Goal: Task Accomplishment & Management: Manage account settings

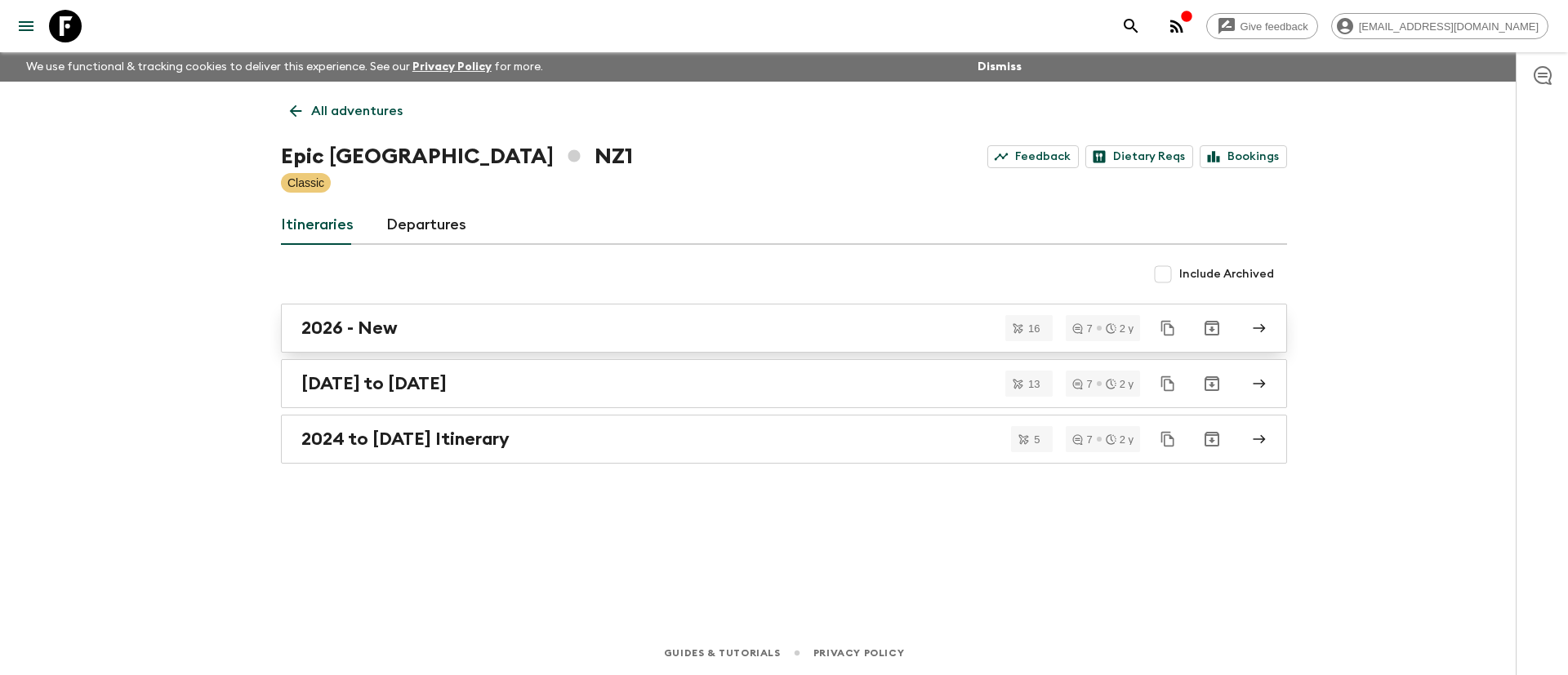
click at [358, 328] on h2 "2026 - New" at bounding box center [349, 328] width 96 height 21
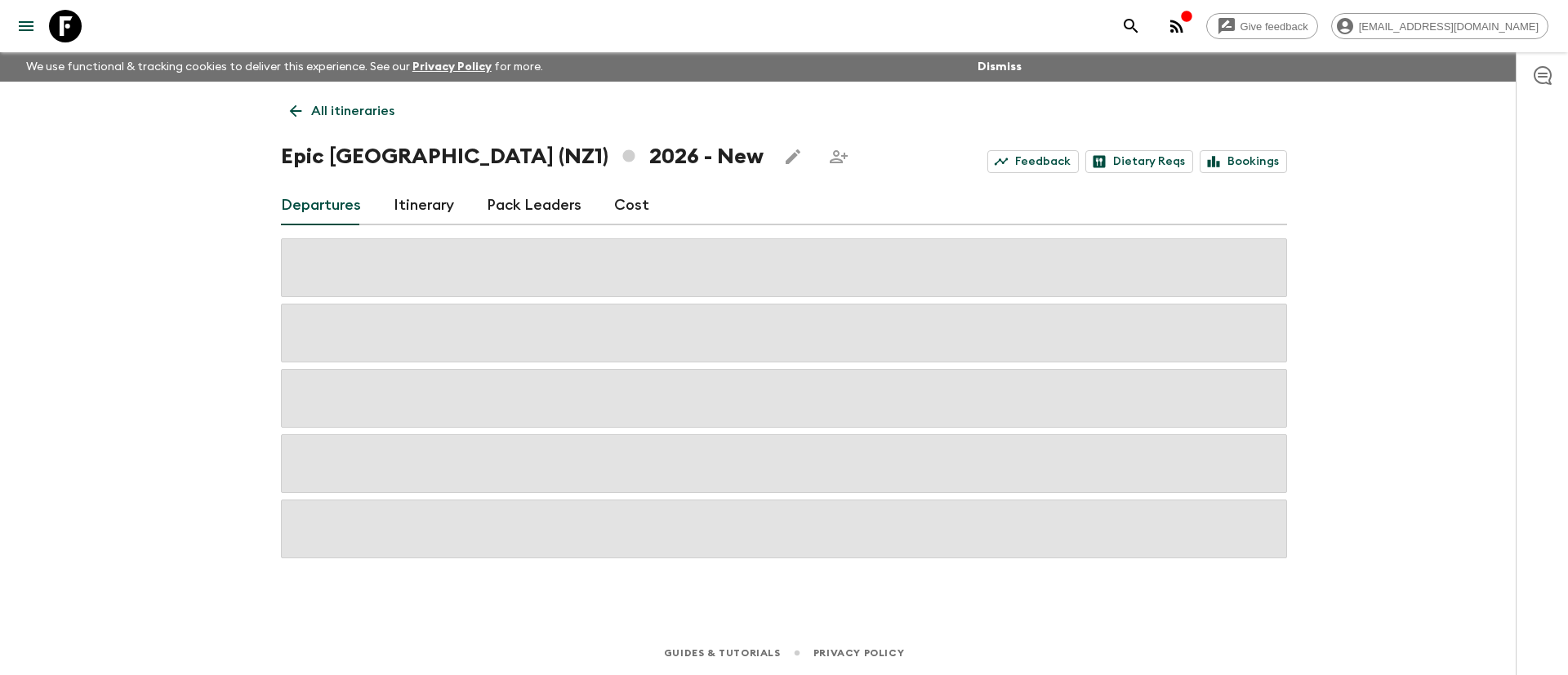
click at [631, 208] on link "Cost" at bounding box center [631, 206] width 35 height 39
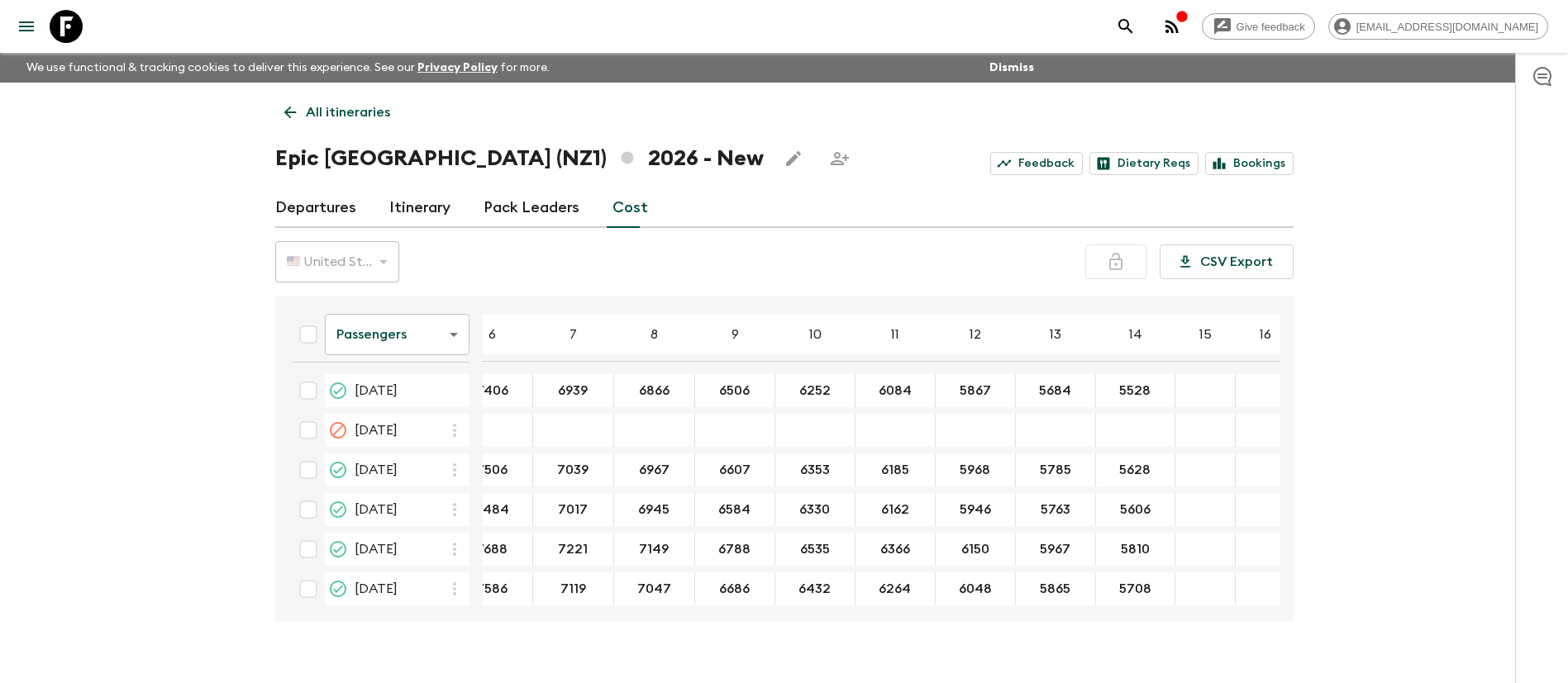
scroll to position [0, 221]
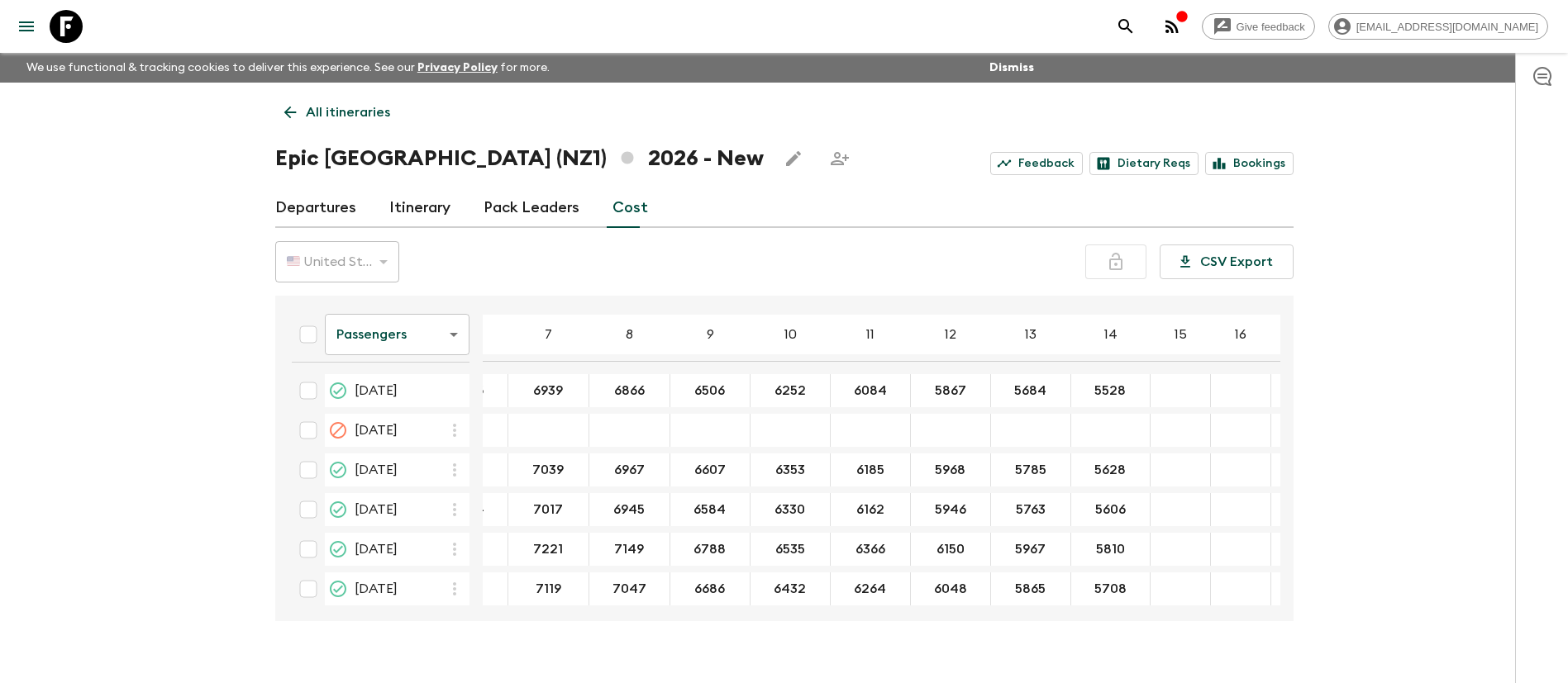
click at [314, 387] on input "checkbox" at bounding box center [308, 391] width 33 height 33
checkbox input "true"
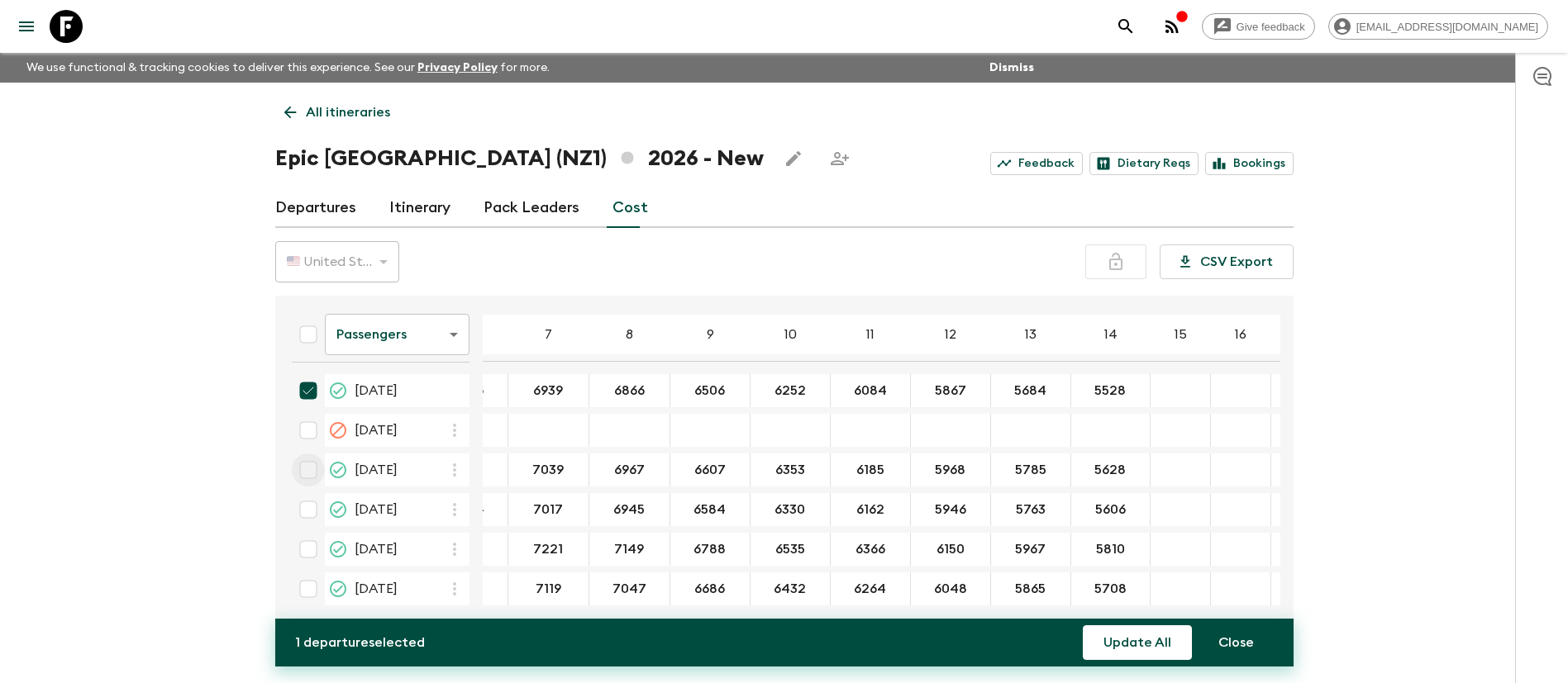
click at [308, 470] on input "checkbox" at bounding box center [308, 470] width 33 height 33
checkbox input "true"
click at [304, 507] on input "checkbox" at bounding box center [308, 509] width 33 height 33
checkbox input "true"
click at [308, 549] on input "checkbox" at bounding box center [308, 549] width 33 height 33
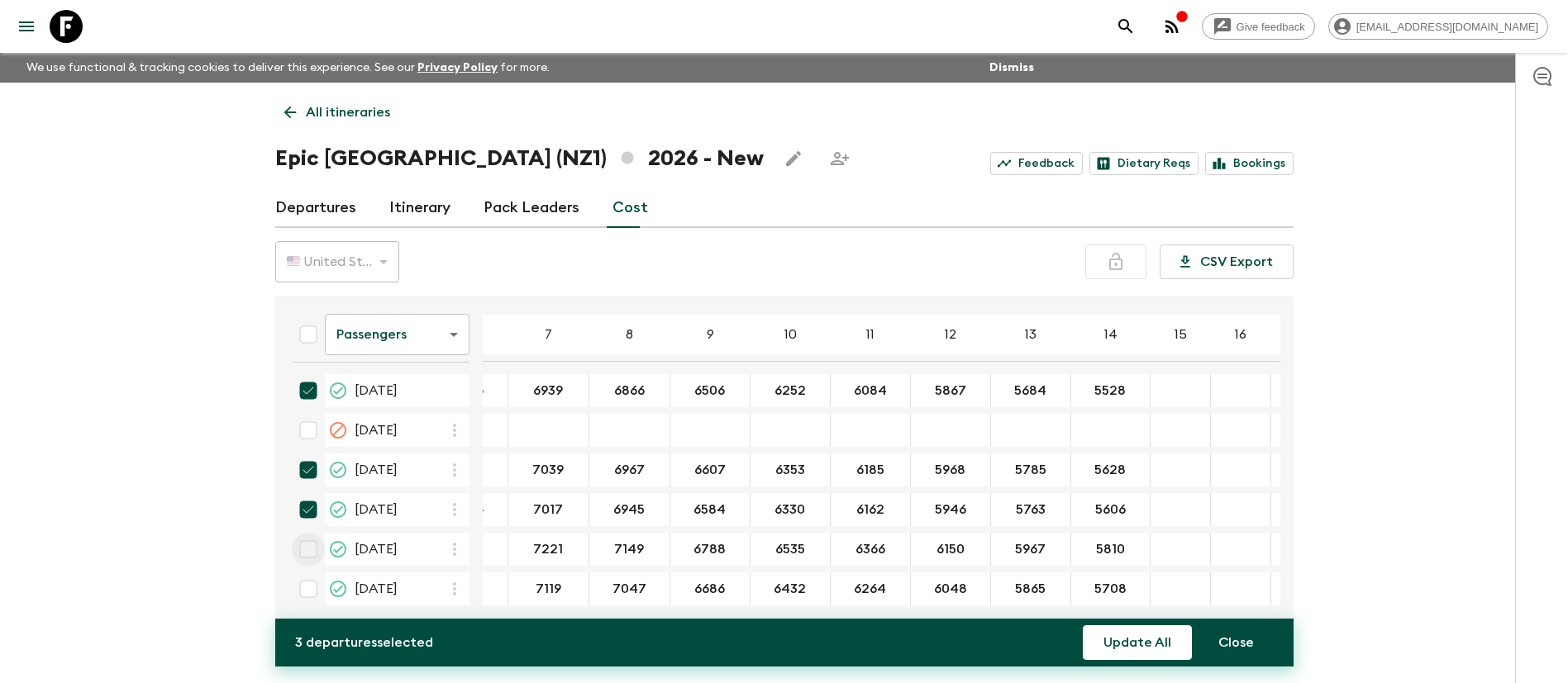
checkbox input "true"
click at [313, 593] on input "checkbox" at bounding box center [308, 589] width 33 height 33
checkbox input "true"
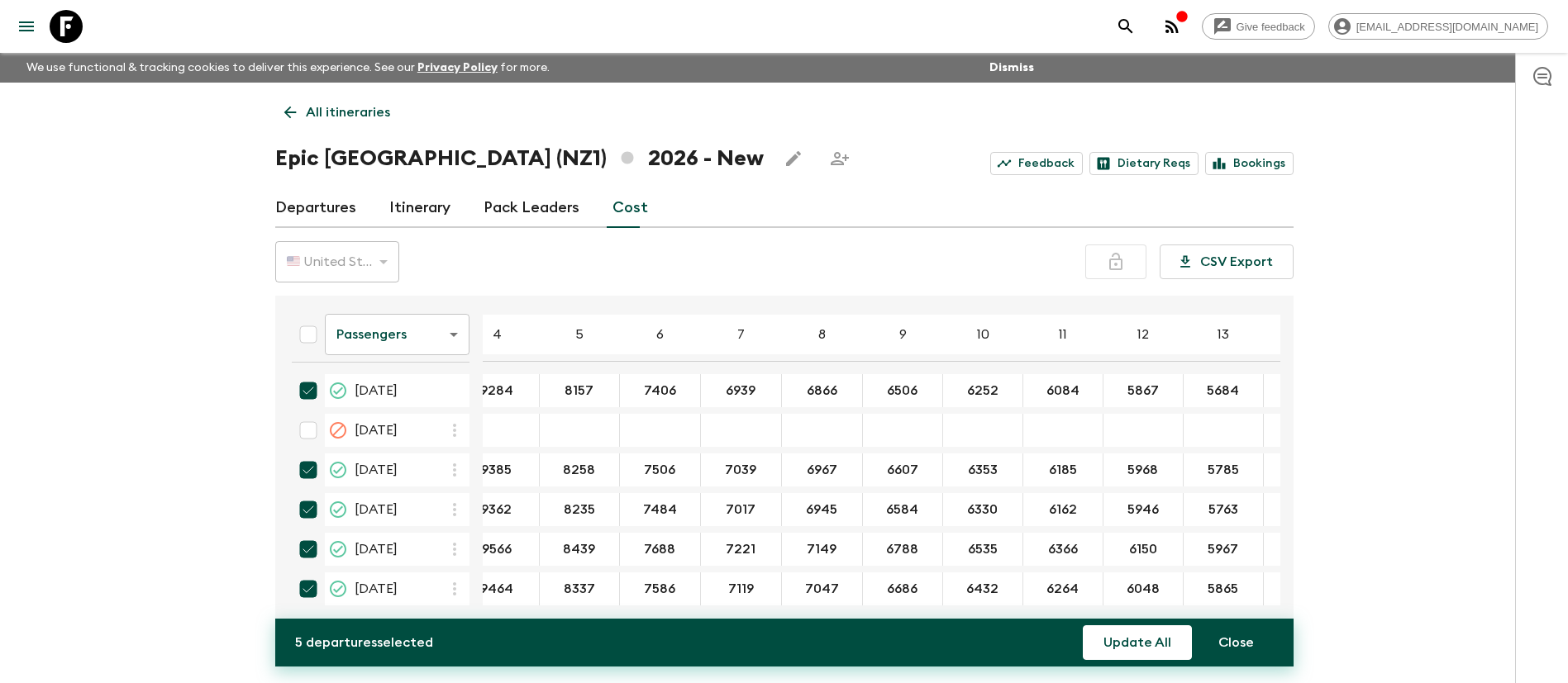
scroll to position [0, 0]
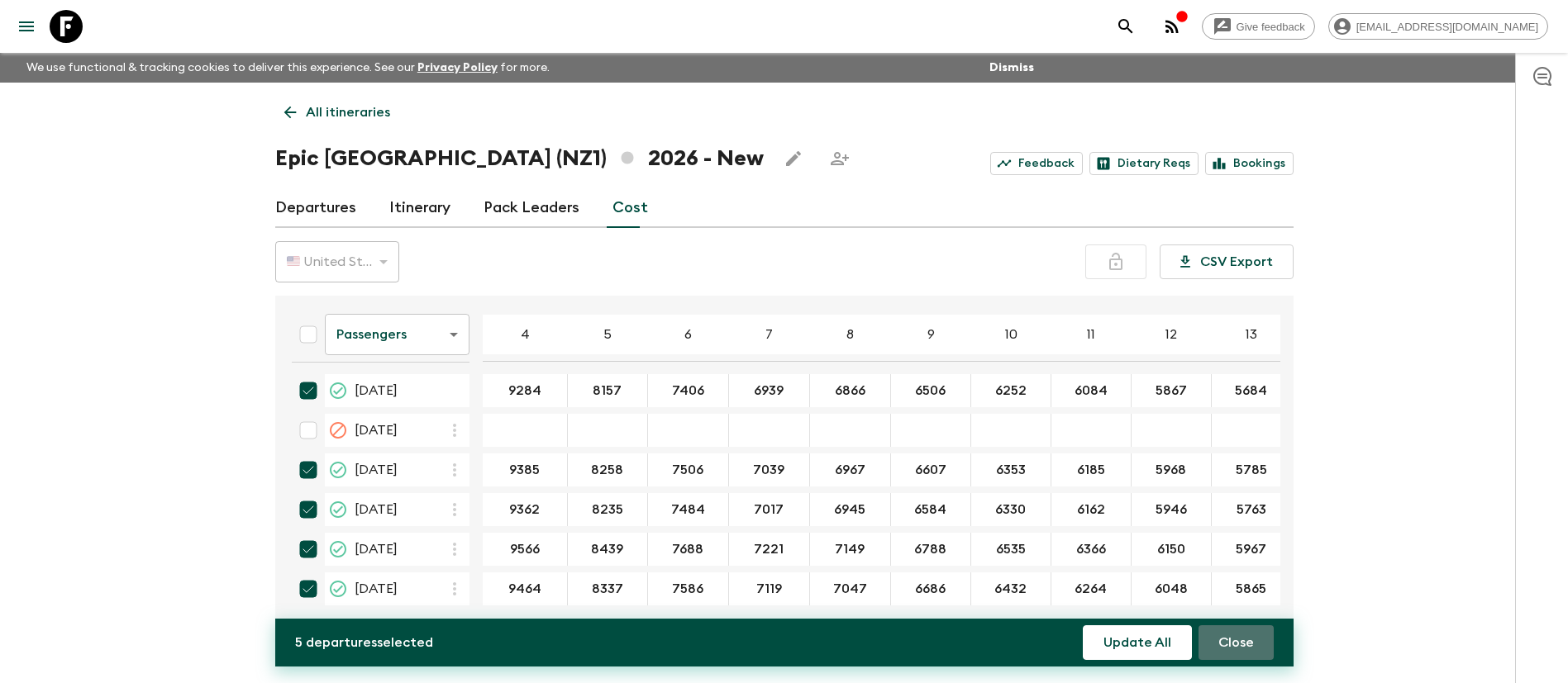
click at [1221, 637] on button "Close" at bounding box center [1235, 643] width 76 height 35
checkbox input "false"
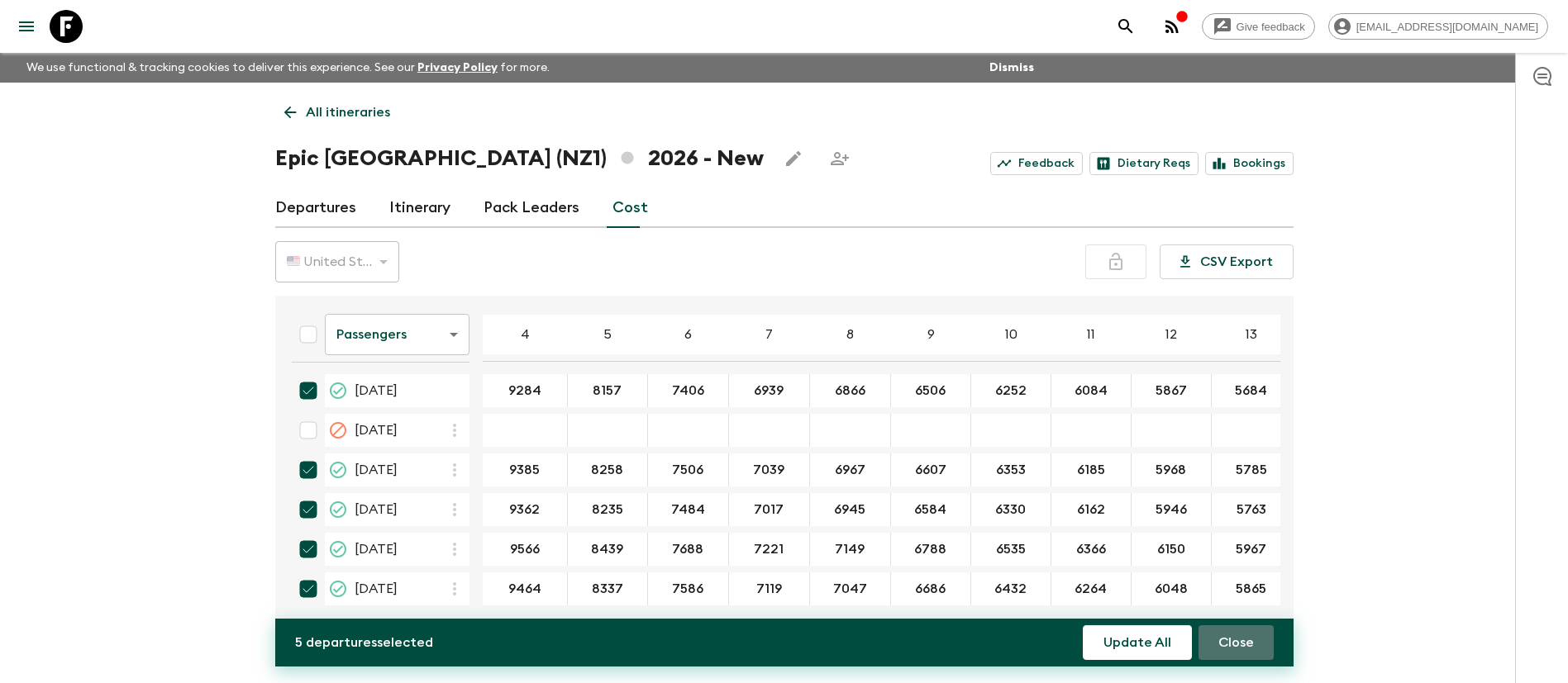
checkbox input "false"
